Goal: Check status: Check status

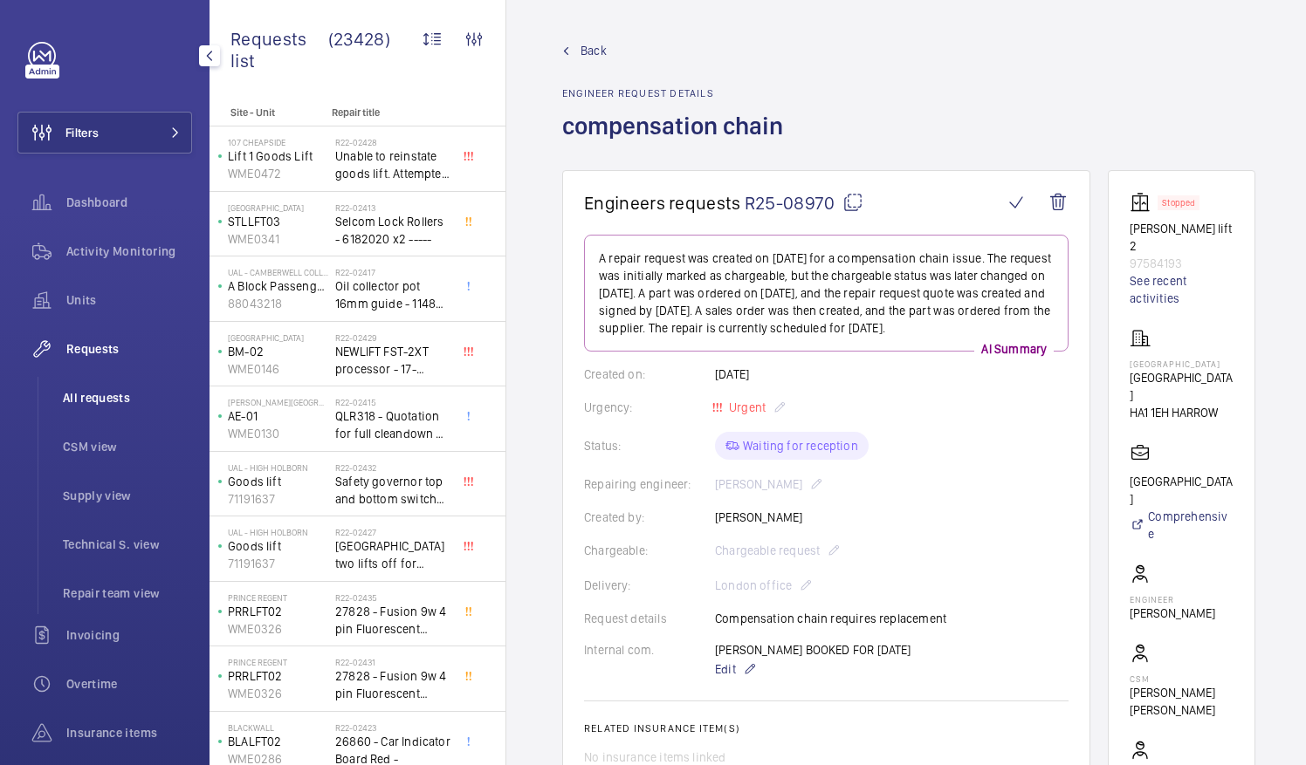
click at [102, 386] on li "All requests" at bounding box center [120, 398] width 143 height 42
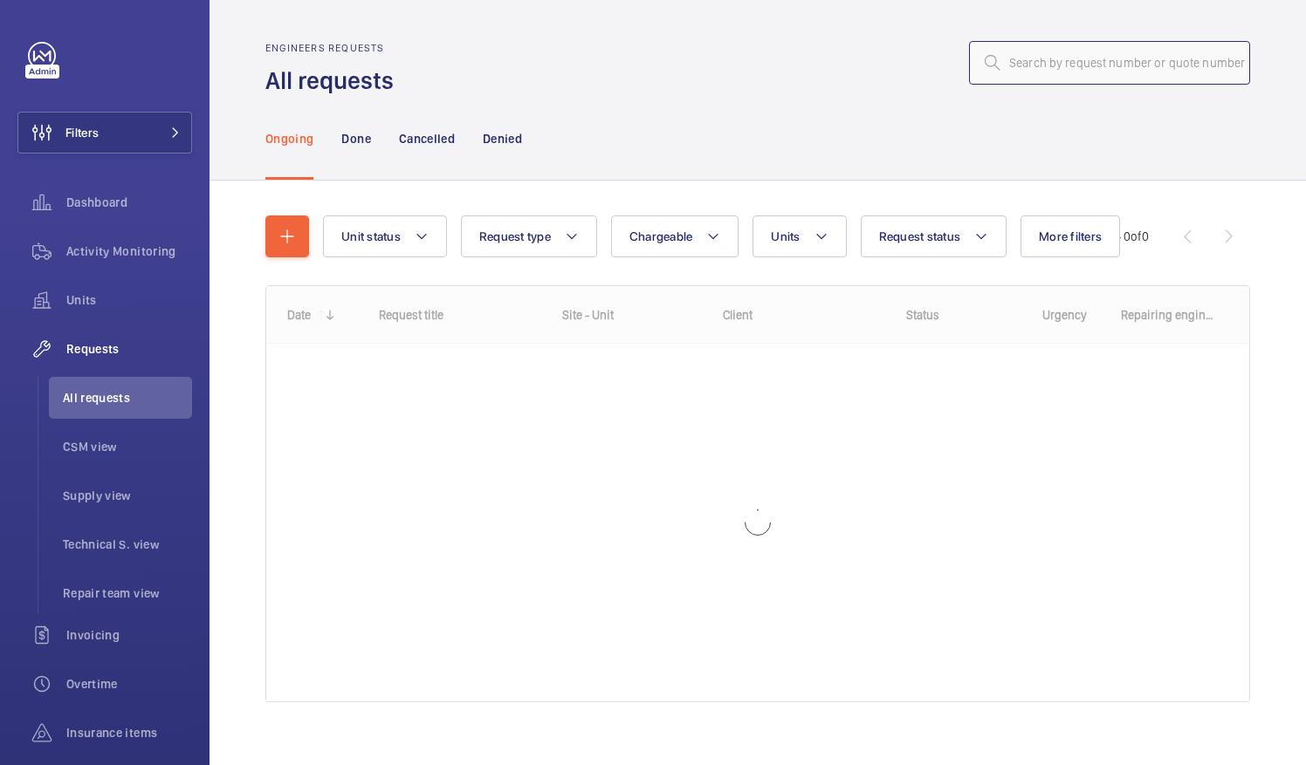
click at [1038, 59] on input "text" at bounding box center [1109, 63] width 281 height 44
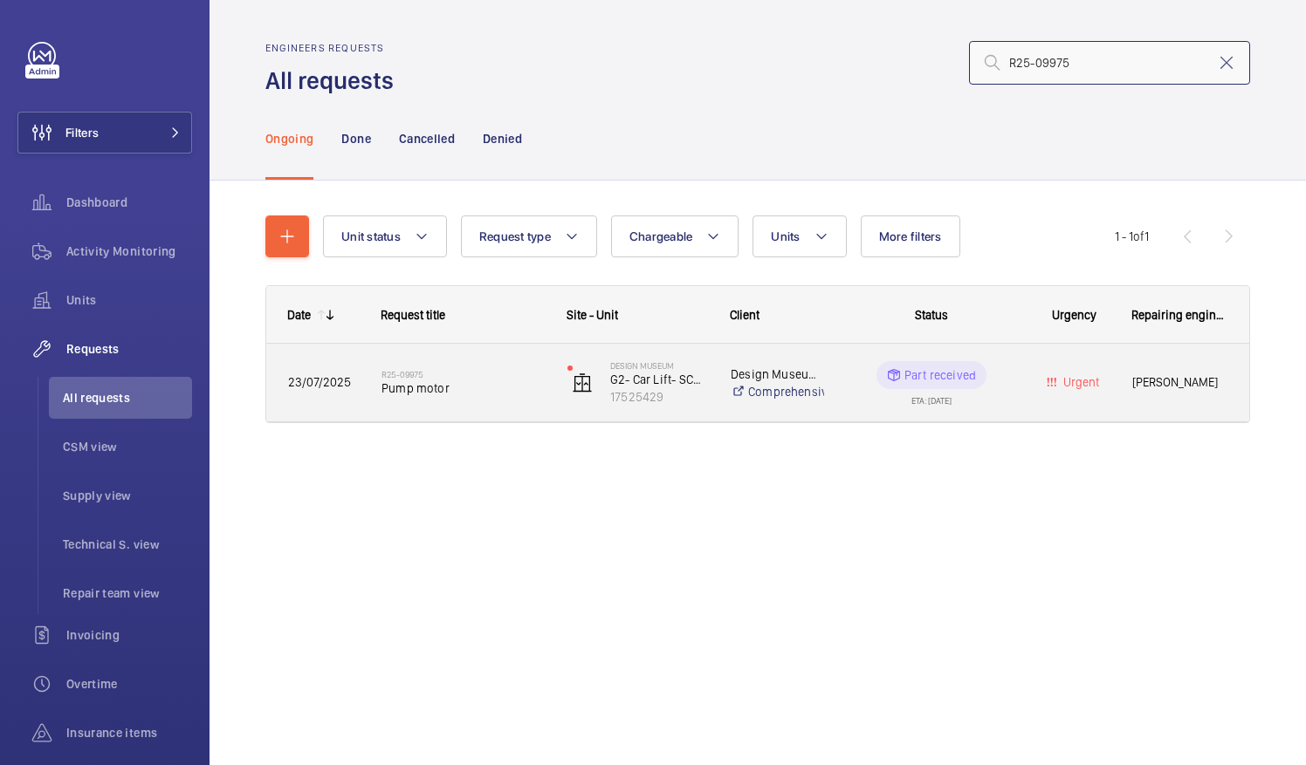
type input "R25-09975"
click at [442, 393] on span "Pump motor" at bounding box center [462, 388] width 163 height 17
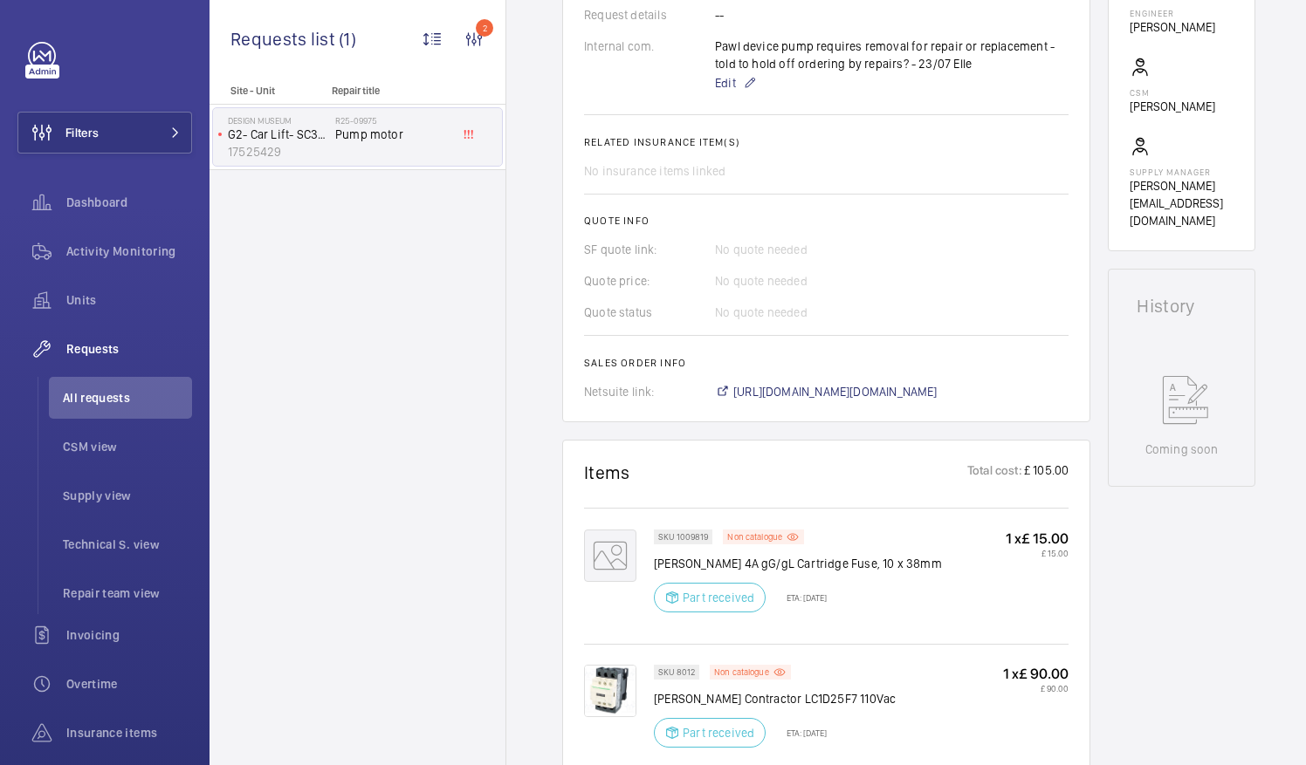
scroll to position [611, 0]
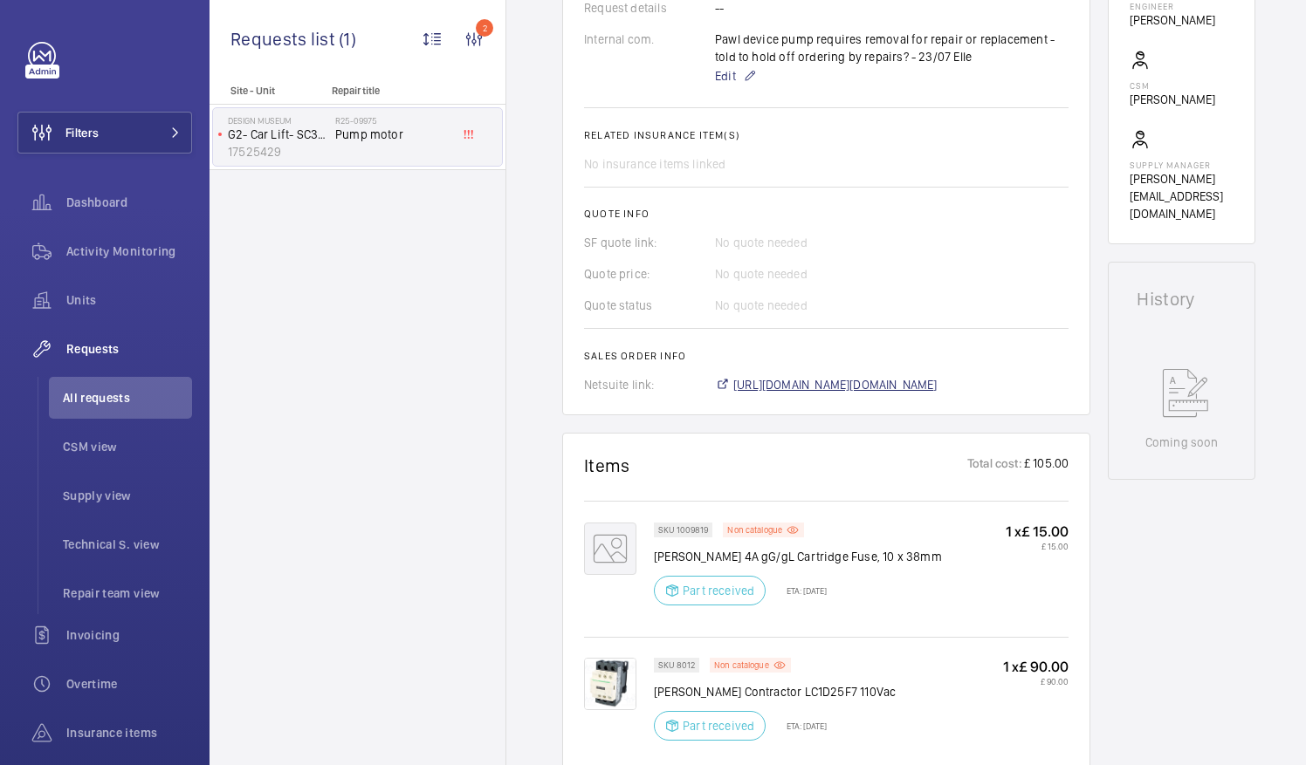
click at [937, 380] on span "[URL][DOMAIN_NAME][DOMAIN_NAME]" at bounding box center [835, 384] width 204 height 17
